Goal: Information Seeking & Learning: Learn about a topic

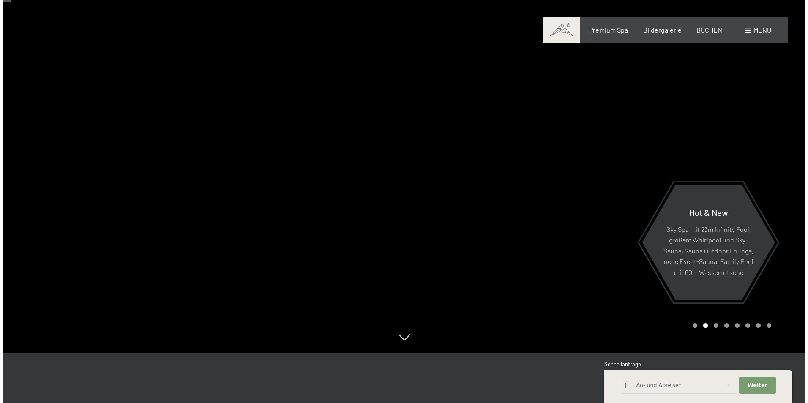
scroll to position [42, 0]
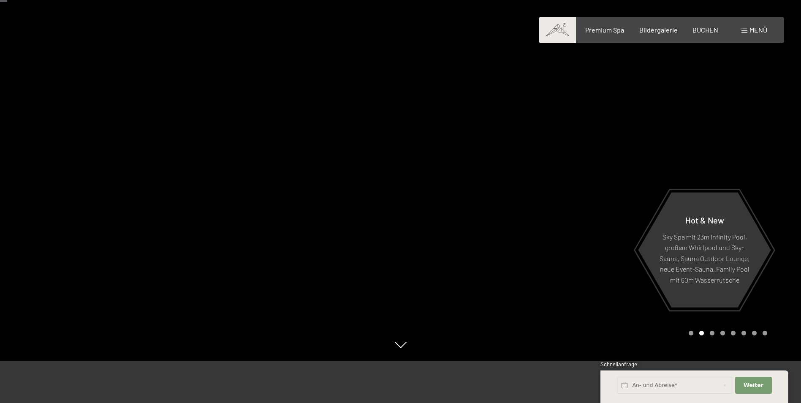
click at [761, 31] on span "Menü" at bounding box center [759, 30] width 18 height 8
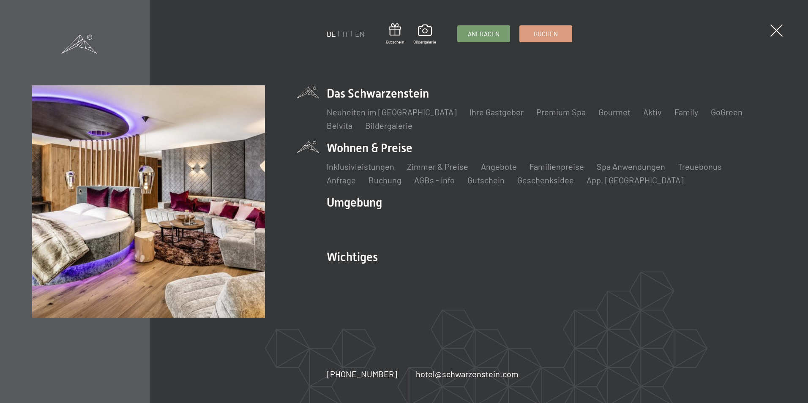
click at [364, 146] on li "Wohnen & Preise Inklusivleistungen [PERSON_NAME] & Preise Liste Angebote Liste …" at bounding box center [551, 163] width 449 height 46
click at [437, 164] on link "Zimmer & Preise" at bounding box center [437, 166] width 61 height 10
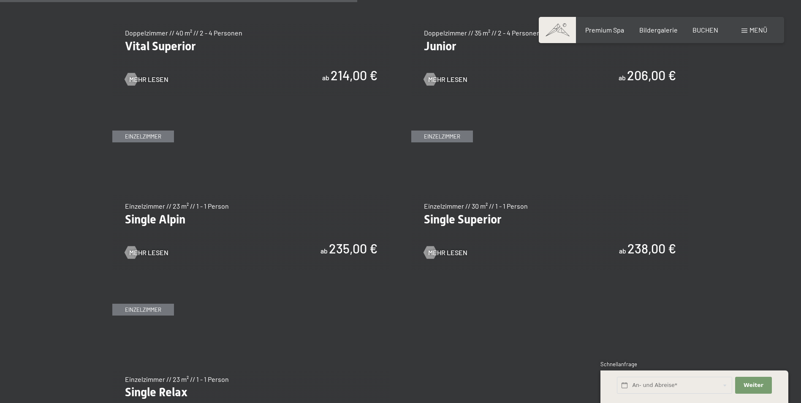
scroll to position [1141, 0]
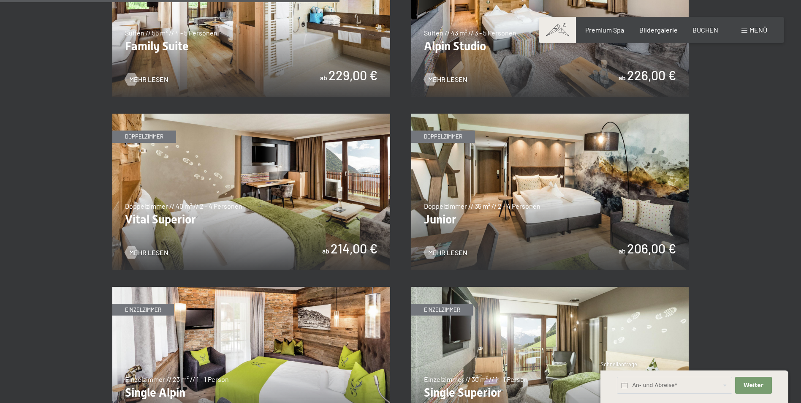
click at [642, 247] on img at bounding box center [550, 192] width 278 height 156
